Goal: Browse casually

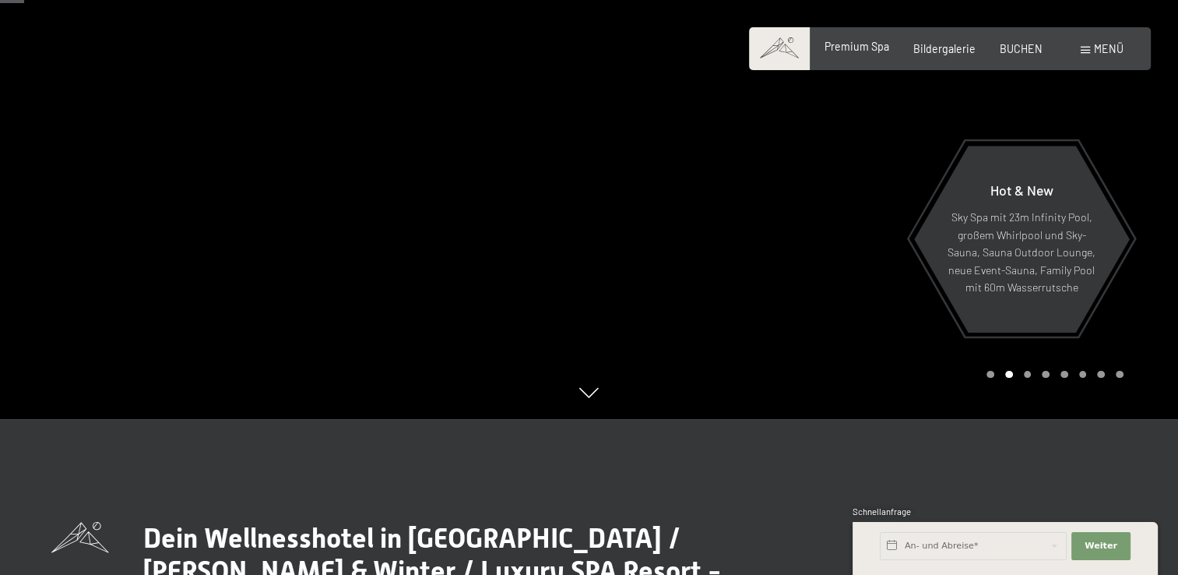
click at [875, 50] on span "Premium Spa" at bounding box center [856, 46] width 65 height 13
click at [1027, 374] on div "Carousel Page 3" at bounding box center [1028, 375] width 8 height 8
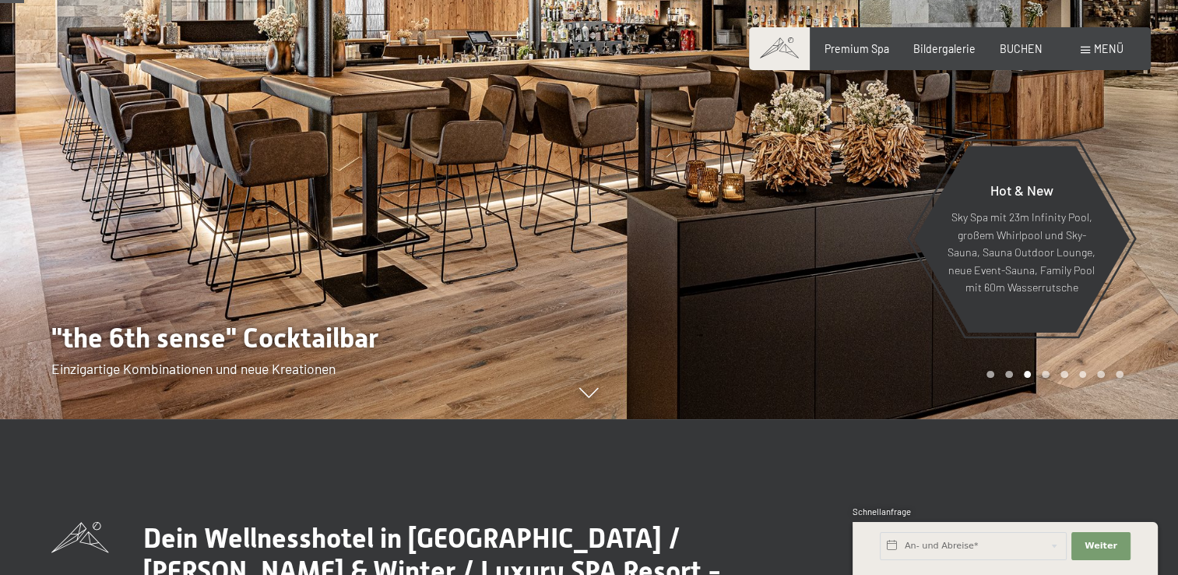
click at [1044, 373] on div "Carousel Page 4" at bounding box center [1046, 375] width 8 height 8
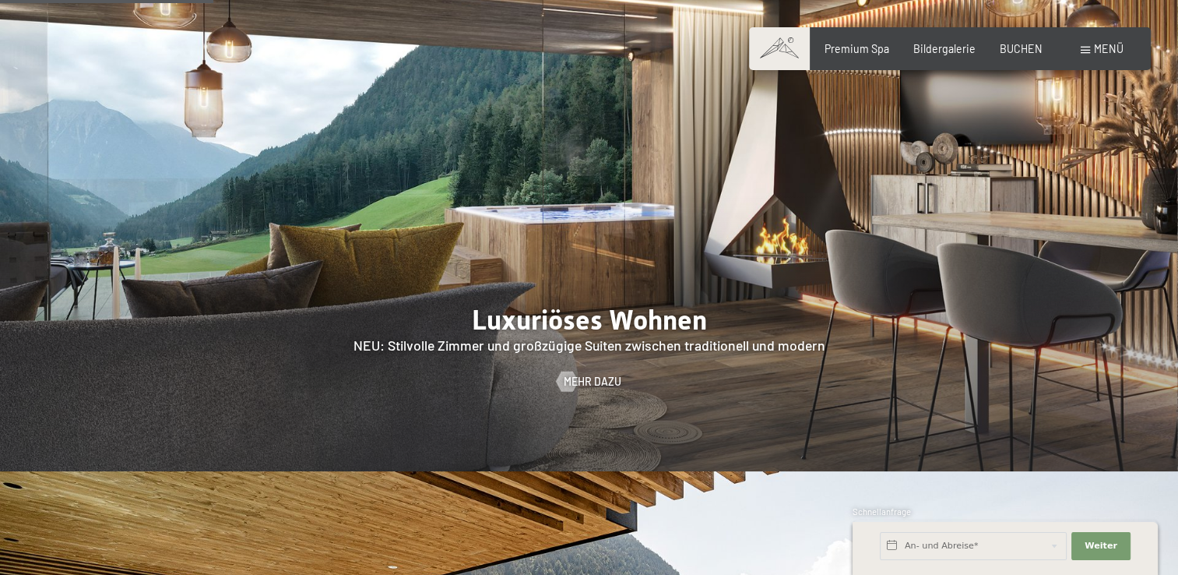
scroll to position [1532, 0]
